Goal: Transaction & Acquisition: Register for event/course

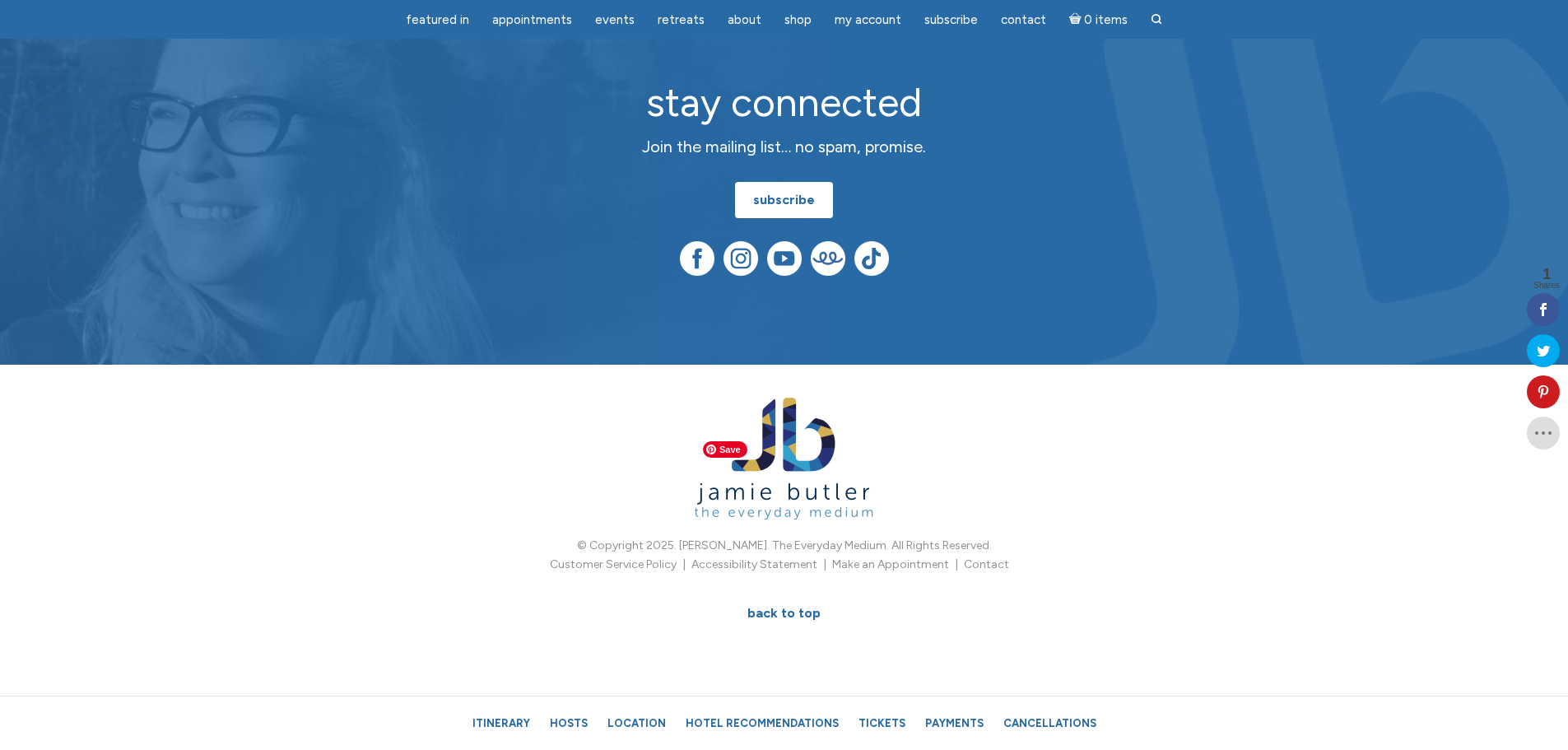
scroll to position [10124, 0]
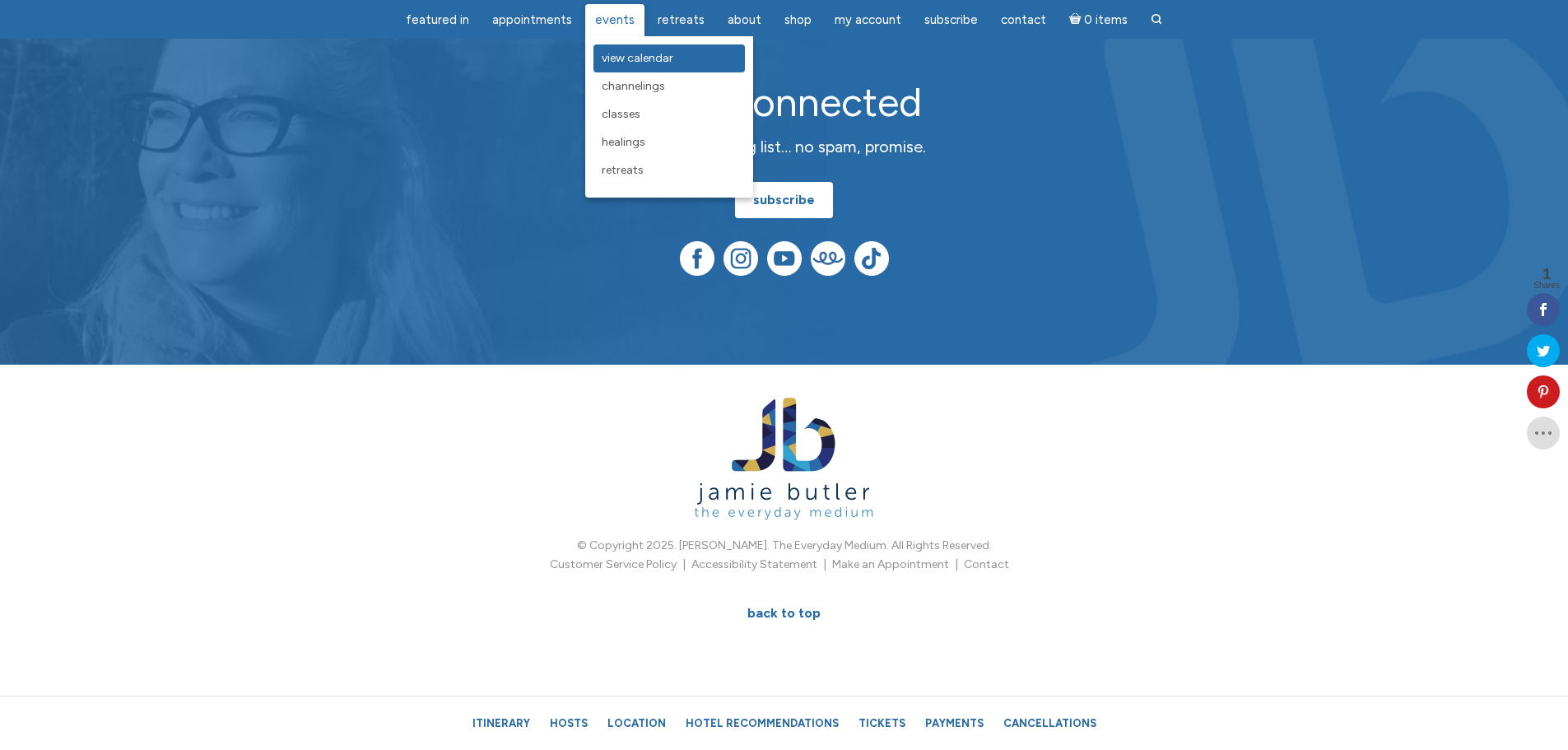
click at [637, 56] on span "View Calendar" at bounding box center [637, 58] width 72 height 14
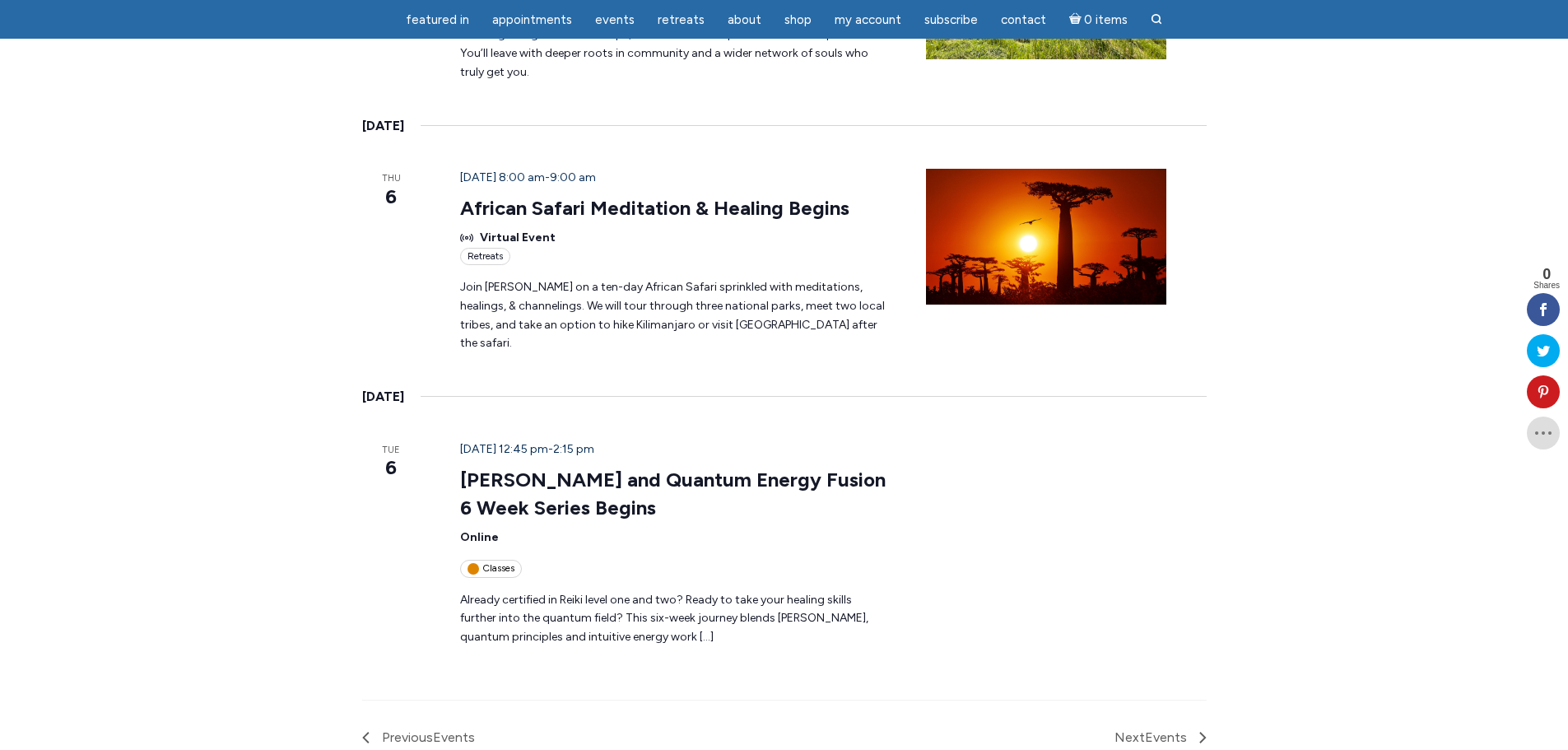
scroll to position [2386, 0]
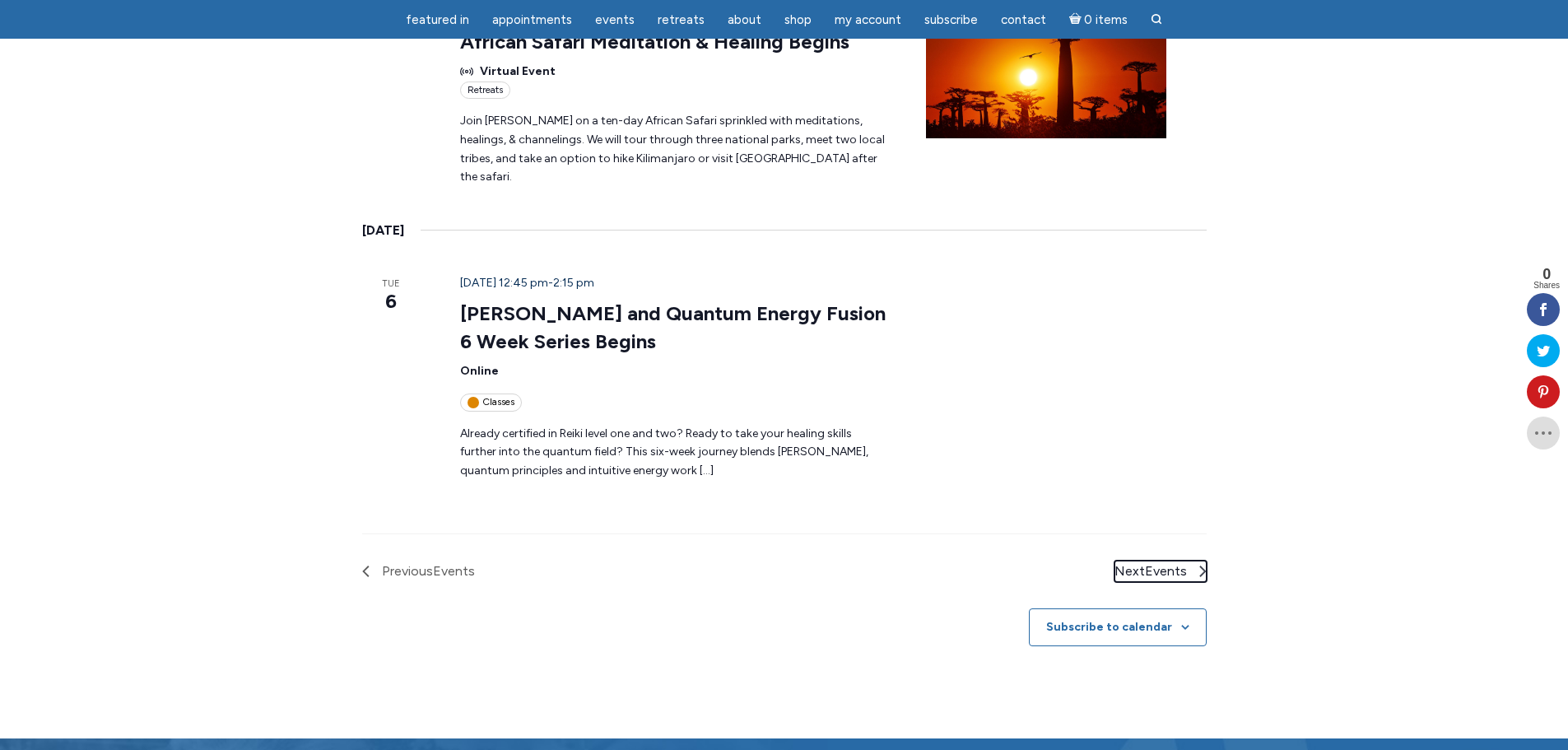
click at [1186, 563] on span "Events" at bounding box center [1165, 570] width 42 height 15
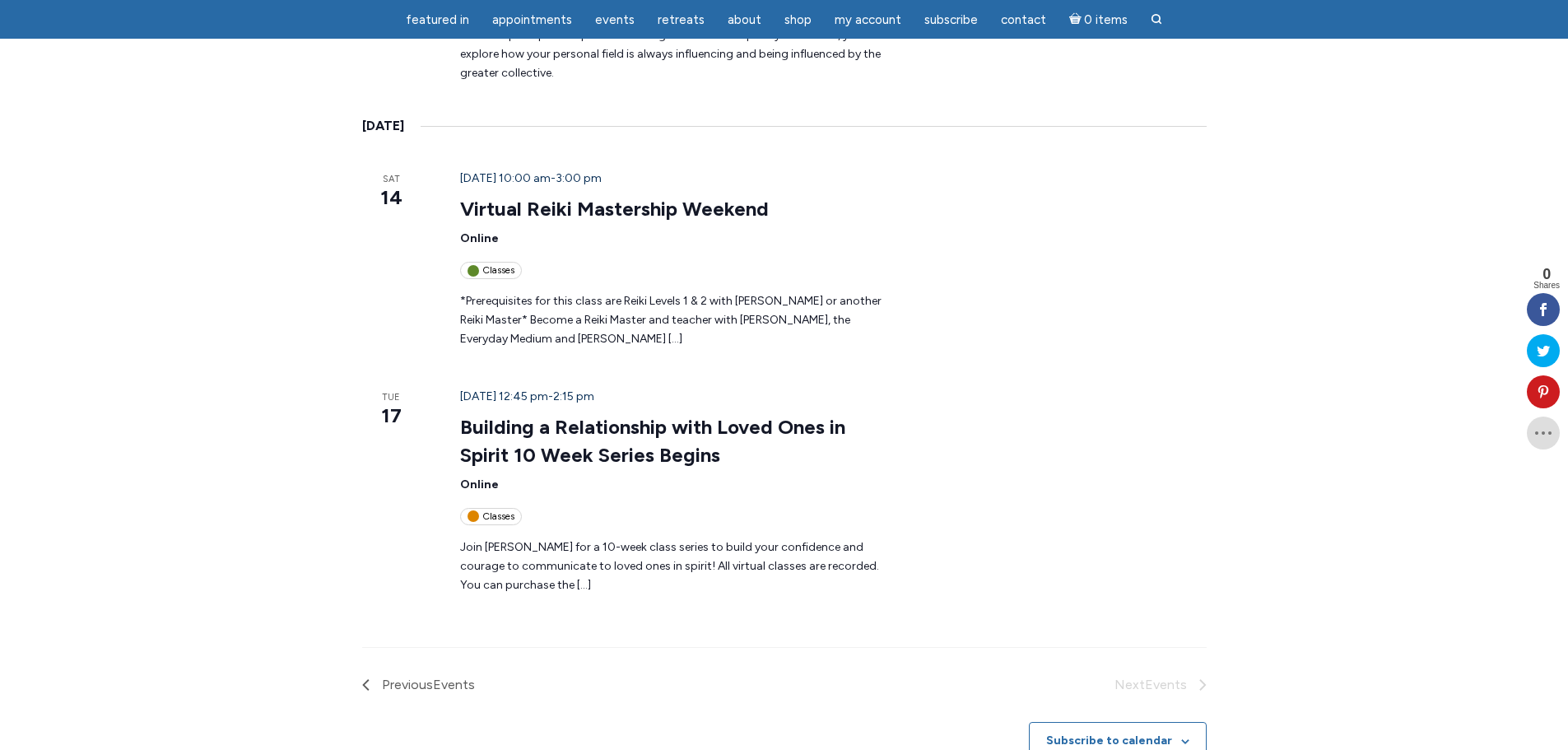
scroll to position [840, 0]
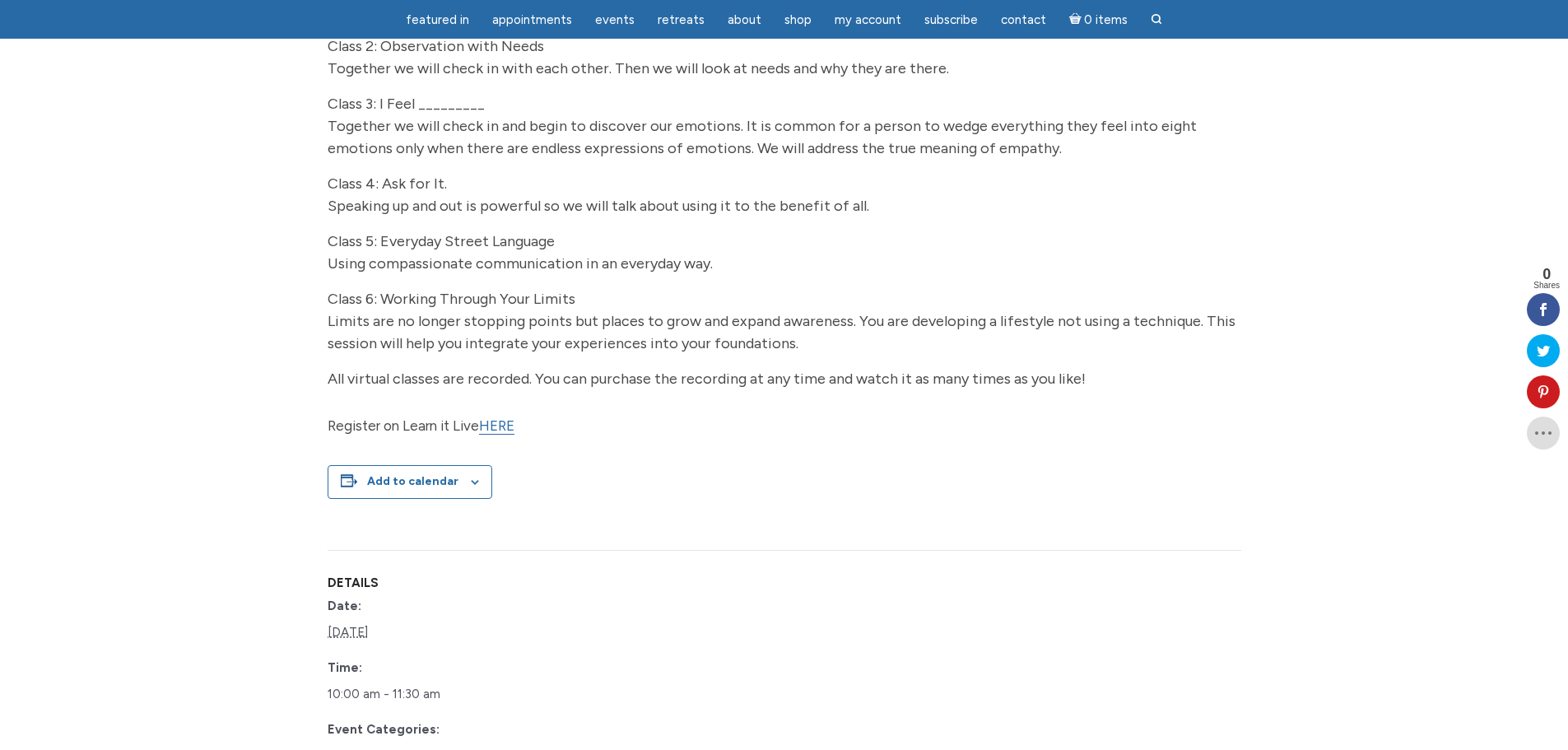
scroll to position [741, 0]
